Goal: Find specific page/section: Find specific page/section

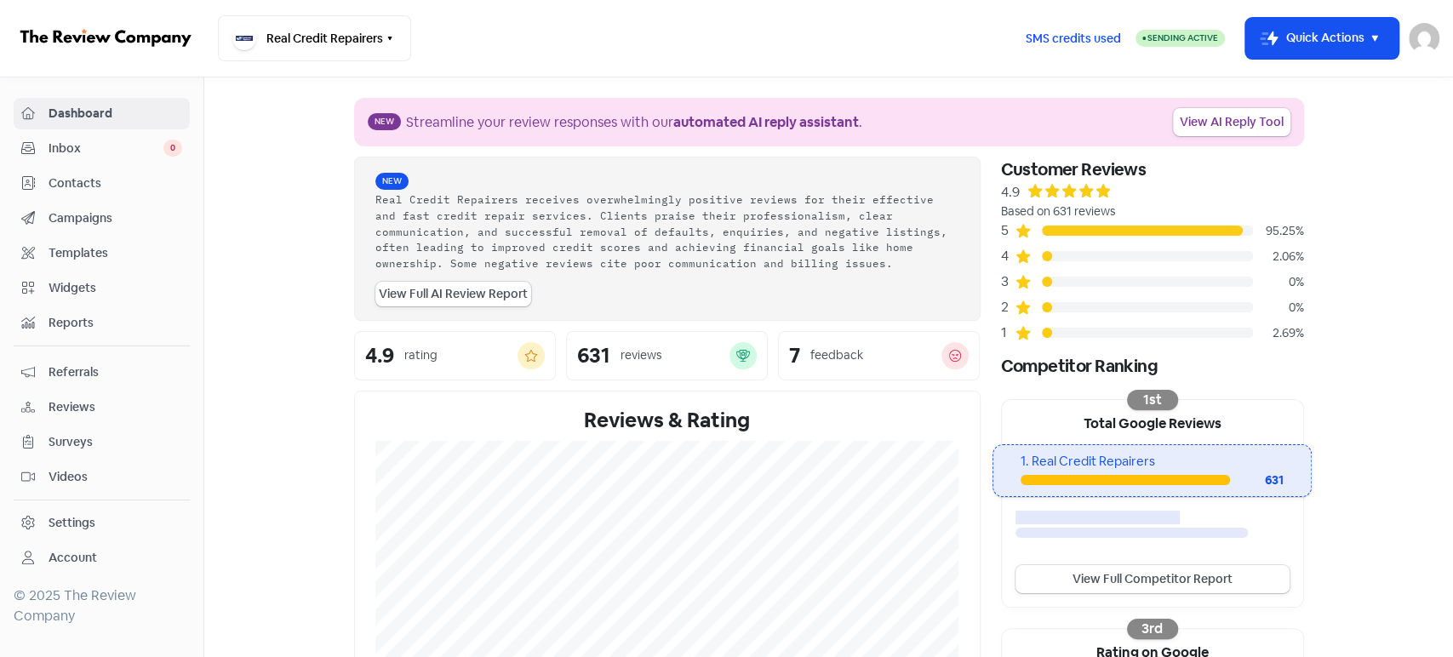
click at [132, 172] on link "Contacts" at bounding box center [102, 184] width 176 height 32
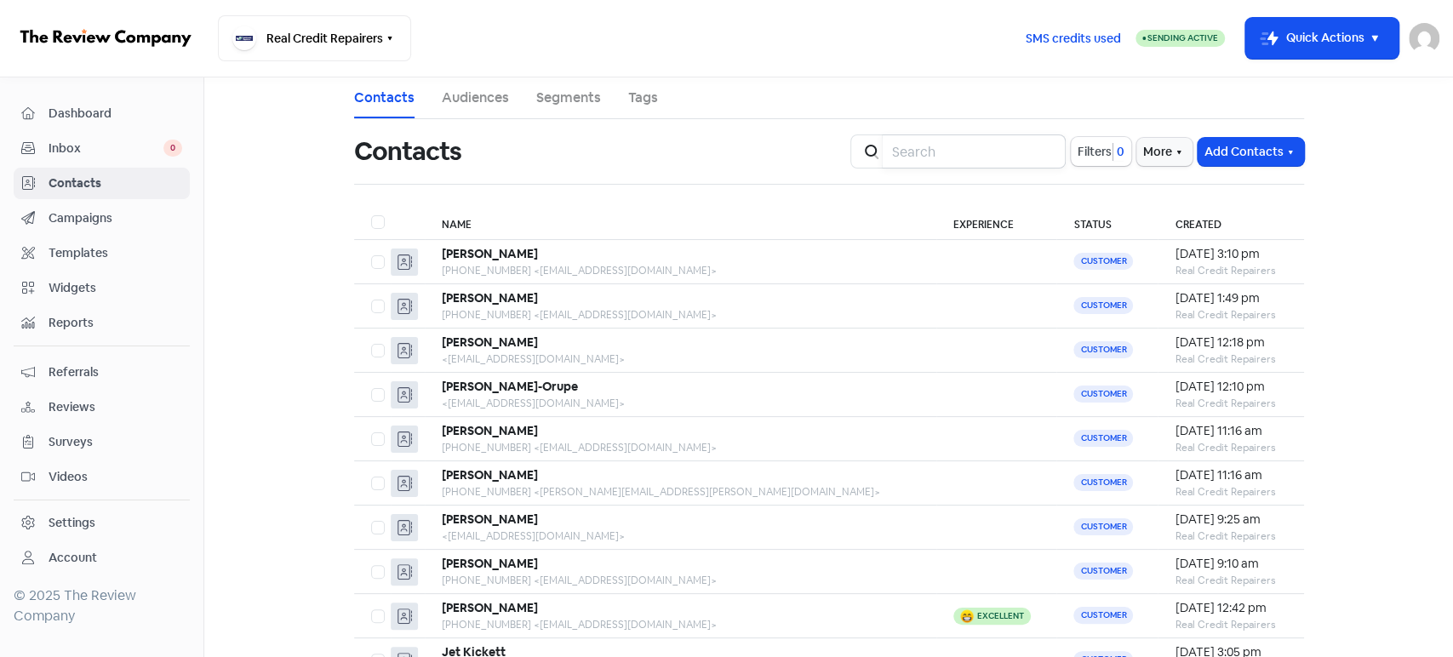
click at [985, 148] on input "search" at bounding box center [974, 152] width 184 height 34
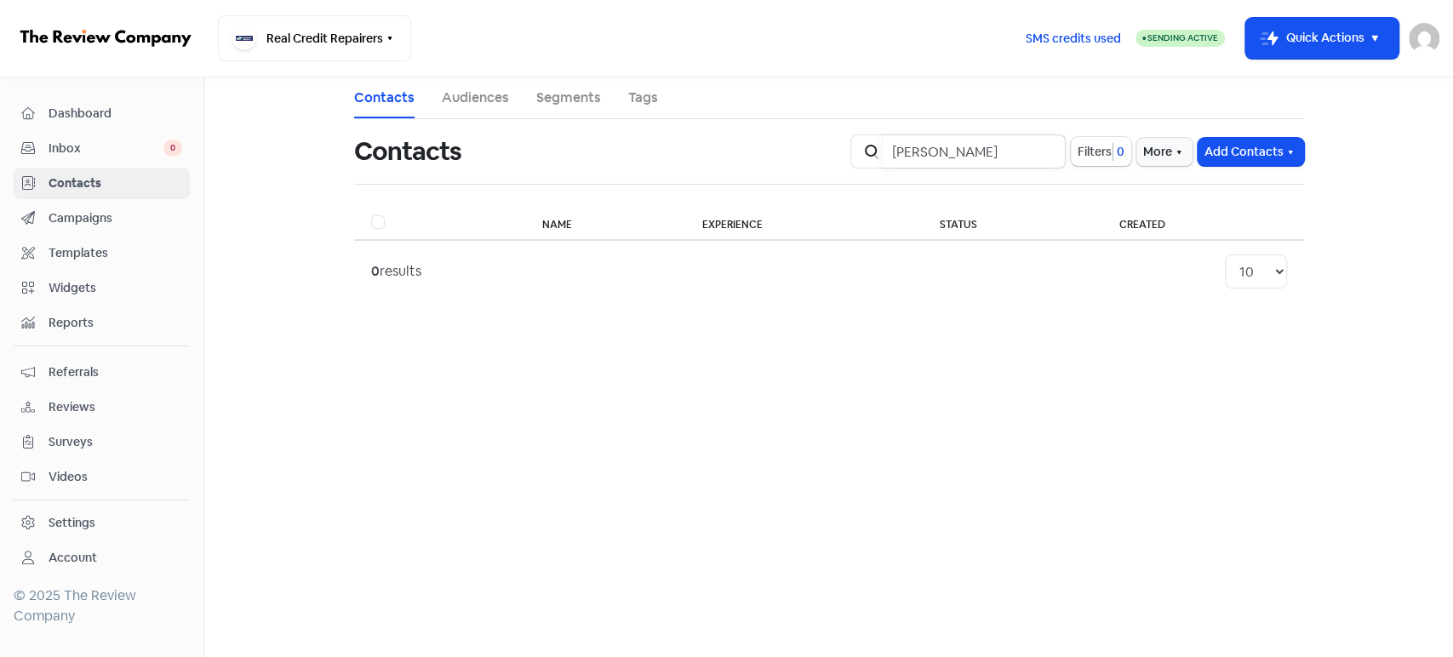
type input "[PERSON_NAME]"
click at [1042, 153] on input "[PERSON_NAME]" at bounding box center [974, 152] width 184 height 34
